Goal: Task Accomplishment & Management: Use online tool/utility

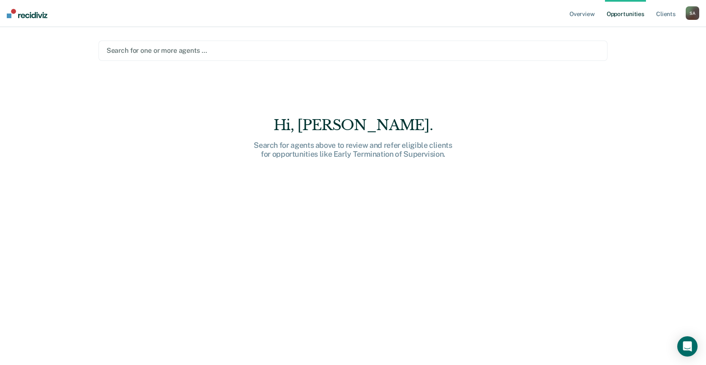
click at [215, 54] on div at bounding box center [354, 51] width 494 height 10
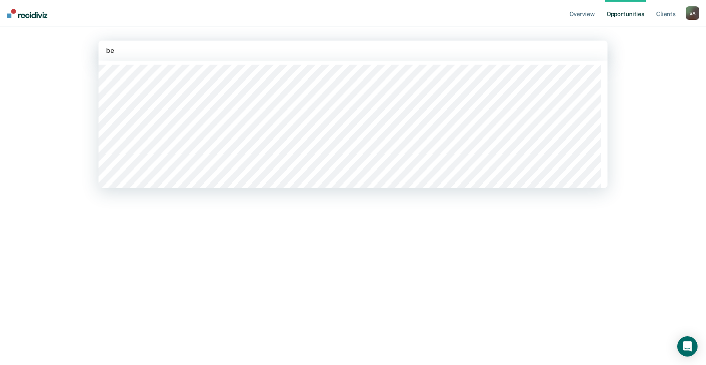
type input "ben"
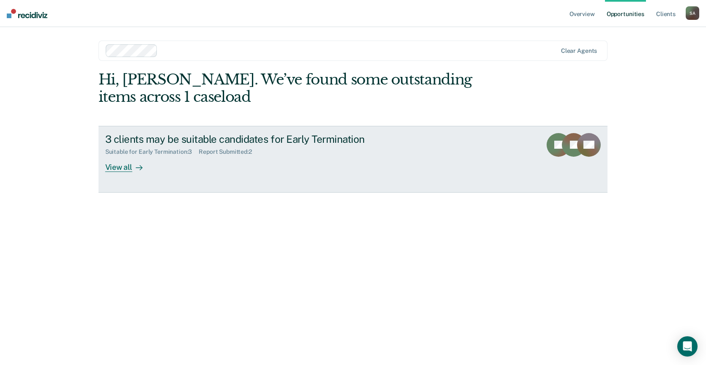
click at [121, 166] on div "View all" at bounding box center [128, 164] width 47 height 16
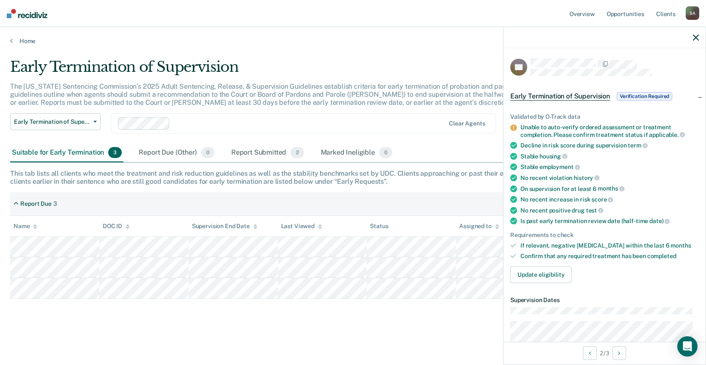
scroll to position [42, 0]
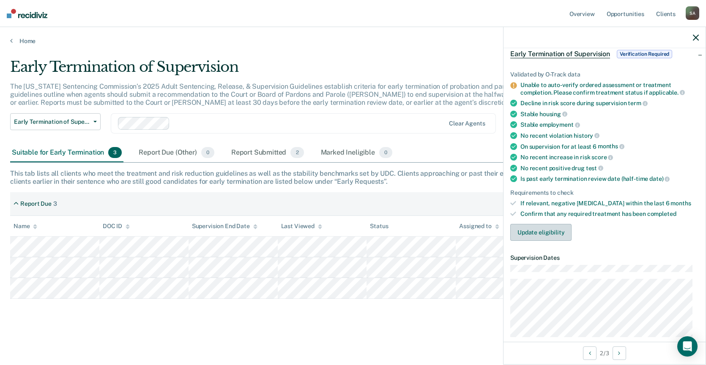
click at [540, 229] on button "Update eligibility" at bounding box center [541, 232] width 61 height 17
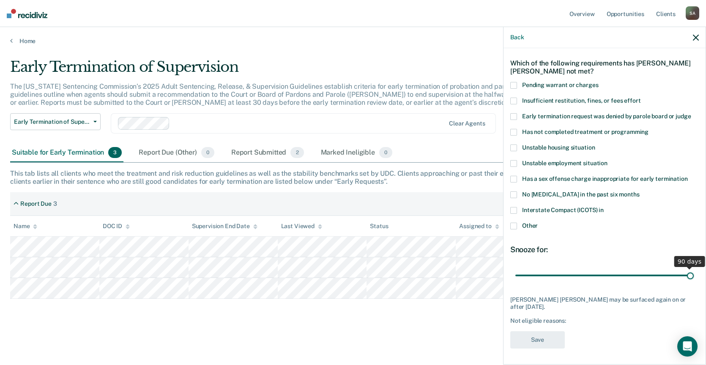
drag, startPoint x: 573, startPoint y: 273, endPoint x: 753, endPoint y: 261, distance: 180.2
click at [694, 268] on input "range" at bounding box center [605, 275] width 179 height 15
drag, startPoint x: 686, startPoint y: 274, endPoint x: 347, endPoint y: 322, distance: 342.3
click at [591, 280] on input "range" at bounding box center [605, 275] width 179 height 15
click at [515, 133] on span at bounding box center [514, 132] width 7 height 7
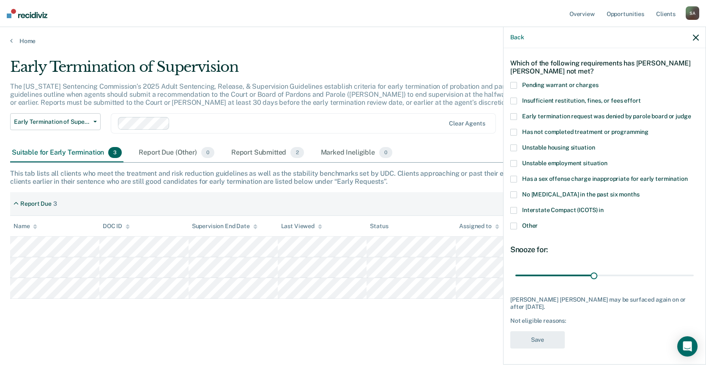
click at [649, 129] on input "Has not completed treatment or programming" at bounding box center [649, 129] width 0 height 0
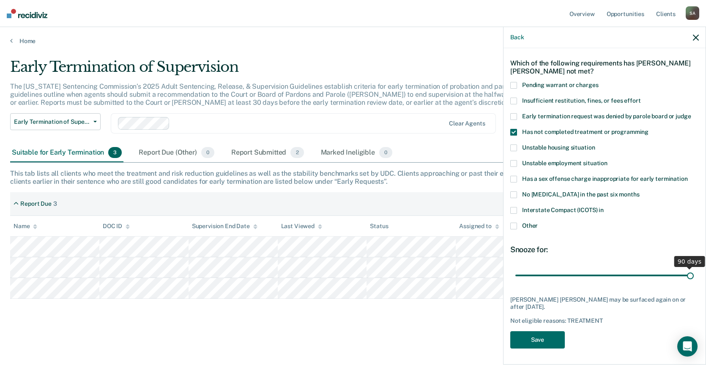
drag, startPoint x: 591, startPoint y: 276, endPoint x: 777, endPoint y: 283, distance: 186.7
type input "90"
click at [694, 283] on input "range" at bounding box center [605, 275] width 179 height 15
click at [543, 341] on button "Save" at bounding box center [538, 340] width 55 height 17
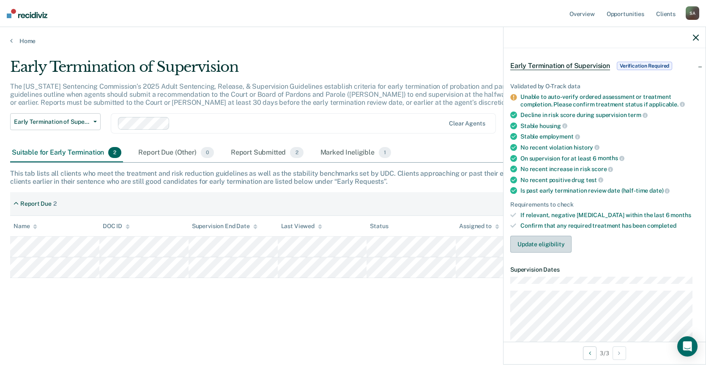
click at [537, 244] on button "Update eligibility" at bounding box center [541, 244] width 61 height 17
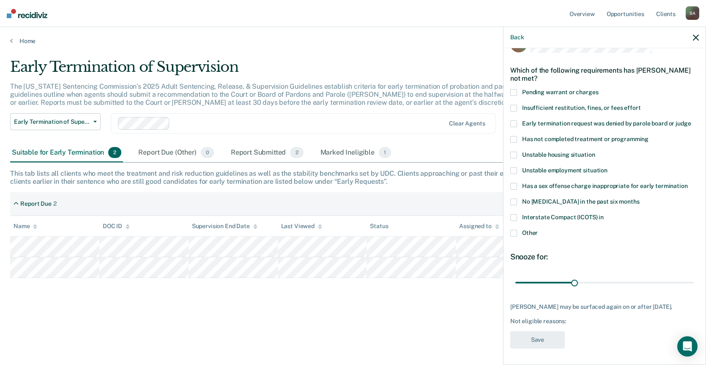
click at [516, 138] on span at bounding box center [514, 139] width 7 height 7
click at [649, 136] on input "Has not completed treatment or programming" at bounding box center [649, 136] width 0 height 0
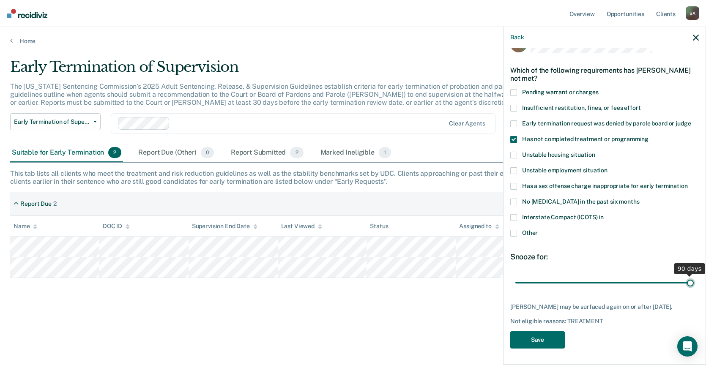
drag, startPoint x: 572, startPoint y: 281, endPoint x: 698, endPoint y: 274, distance: 126.7
type input "90"
click at [694, 275] on input "range" at bounding box center [605, 282] width 179 height 15
click at [547, 346] on button "Save" at bounding box center [538, 340] width 55 height 17
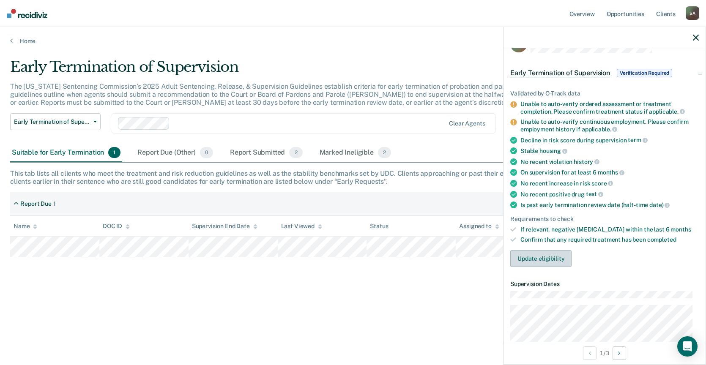
click at [552, 255] on button "Update eligibility" at bounding box center [541, 258] width 61 height 17
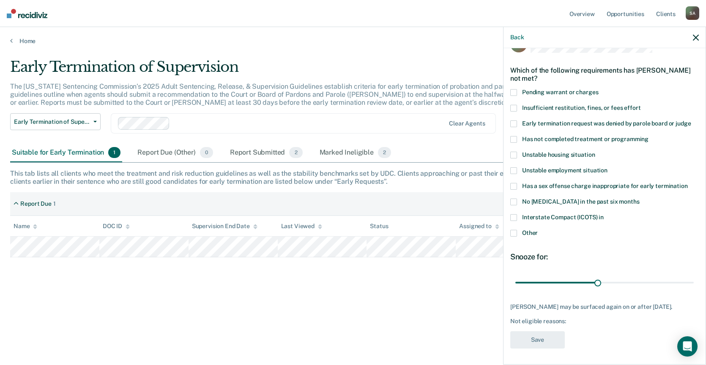
click at [515, 233] on span at bounding box center [514, 233] width 7 height 7
click at [538, 230] on input "Other" at bounding box center [538, 230] width 0 height 0
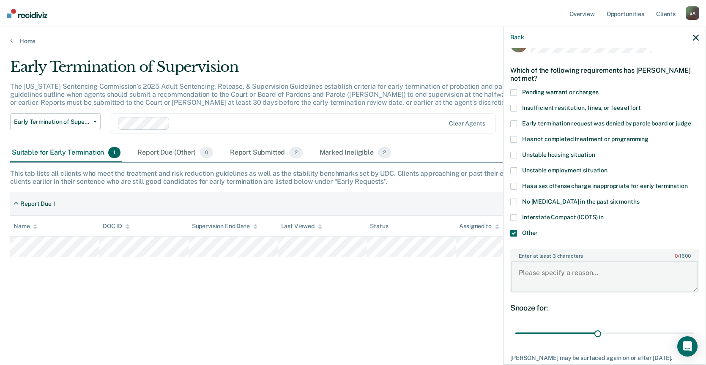
click at [563, 277] on textarea "Enter at least 3 characters 0 / 1600" at bounding box center [604, 276] width 187 height 31
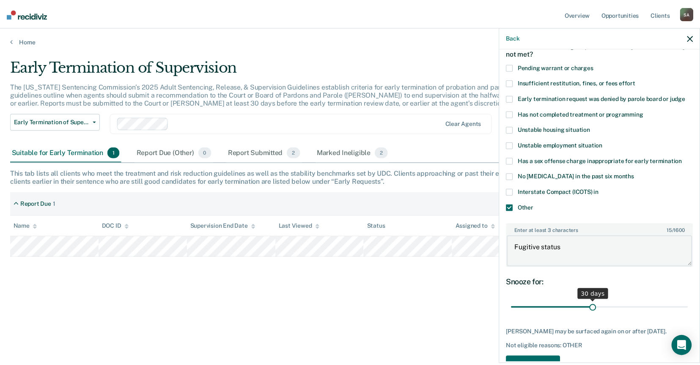
scroll to position [74, 0]
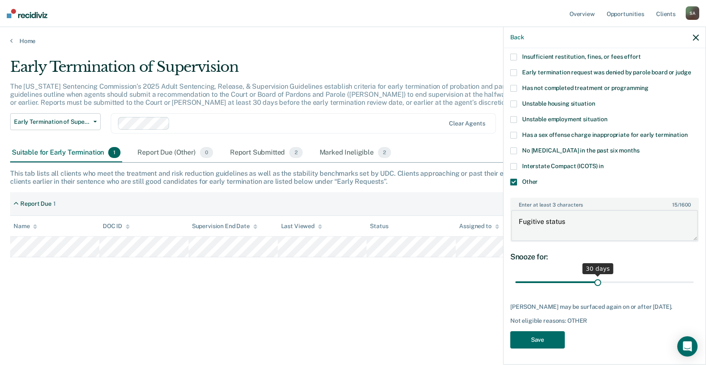
type textarea "Fugitive status"
drag, startPoint x: 596, startPoint y: 282, endPoint x: 753, endPoint y: 280, distance: 157.4
type input "64"
click at [694, 280] on input "range" at bounding box center [605, 282] width 179 height 15
drag, startPoint x: 686, startPoint y: 281, endPoint x: 701, endPoint y: 280, distance: 14.8
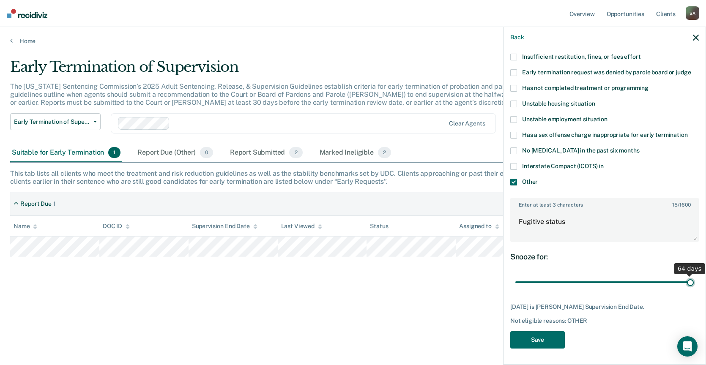
click at [694, 280] on input "range" at bounding box center [605, 282] width 179 height 15
click at [541, 343] on button "Save" at bounding box center [538, 340] width 55 height 17
